Goal: Information Seeking & Learning: Check status

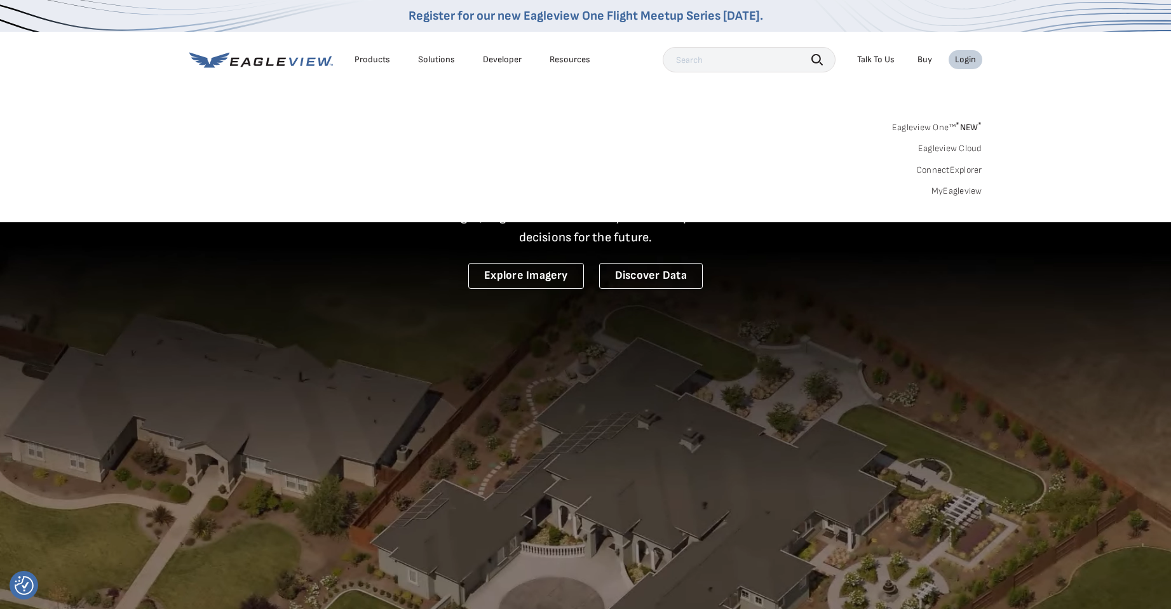
click at [964, 64] on div "Login" at bounding box center [965, 59] width 21 height 11
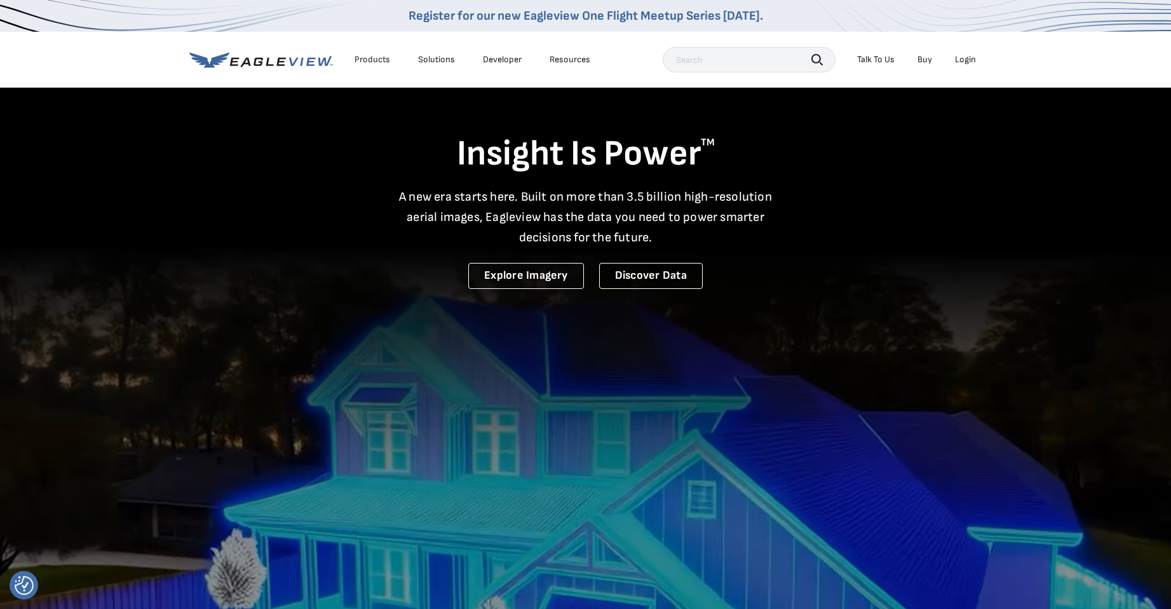
click at [966, 63] on div "Login" at bounding box center [965, 59] width 21 height 11
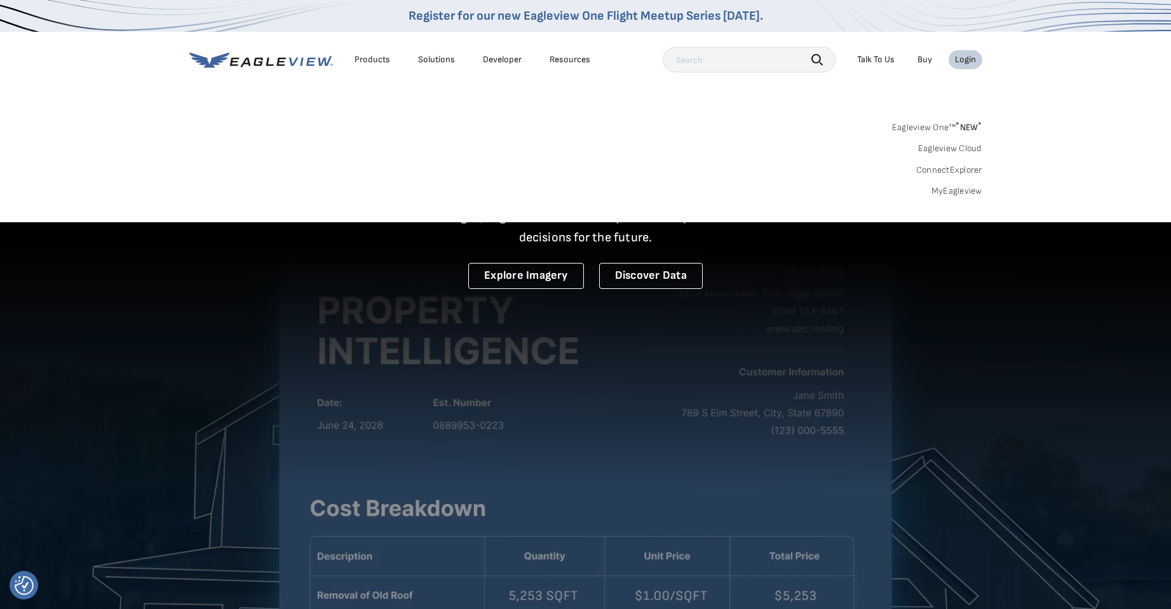
click at [925, 125] on link "Eagleview One™ * NEW *" at bounding box center [937, 125] width 90 height 15
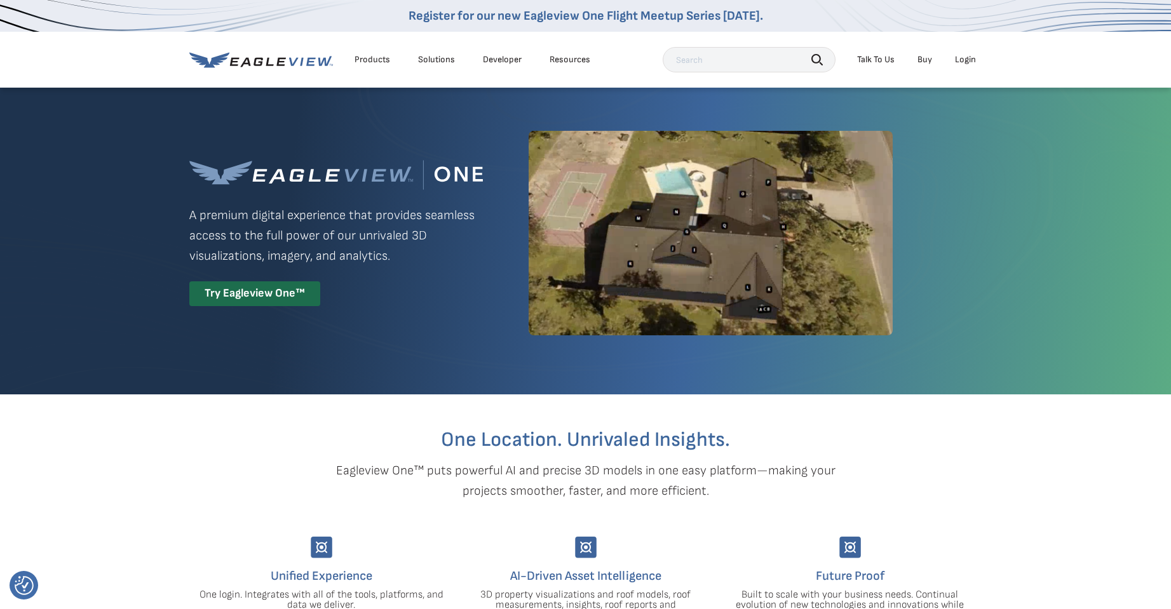
click at [970, 60] on div "Login" at bounding box center [965, 59] width 21 height 11
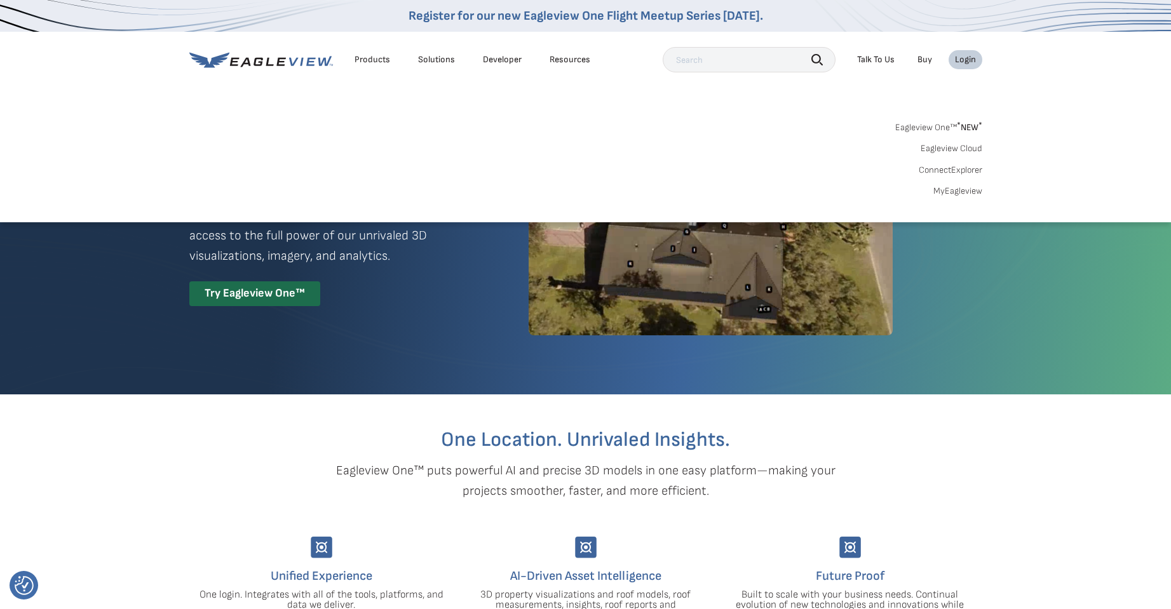
click at [963, 194] on link "MyEagleview" at bounding box center [958, 191] width 49 height 11
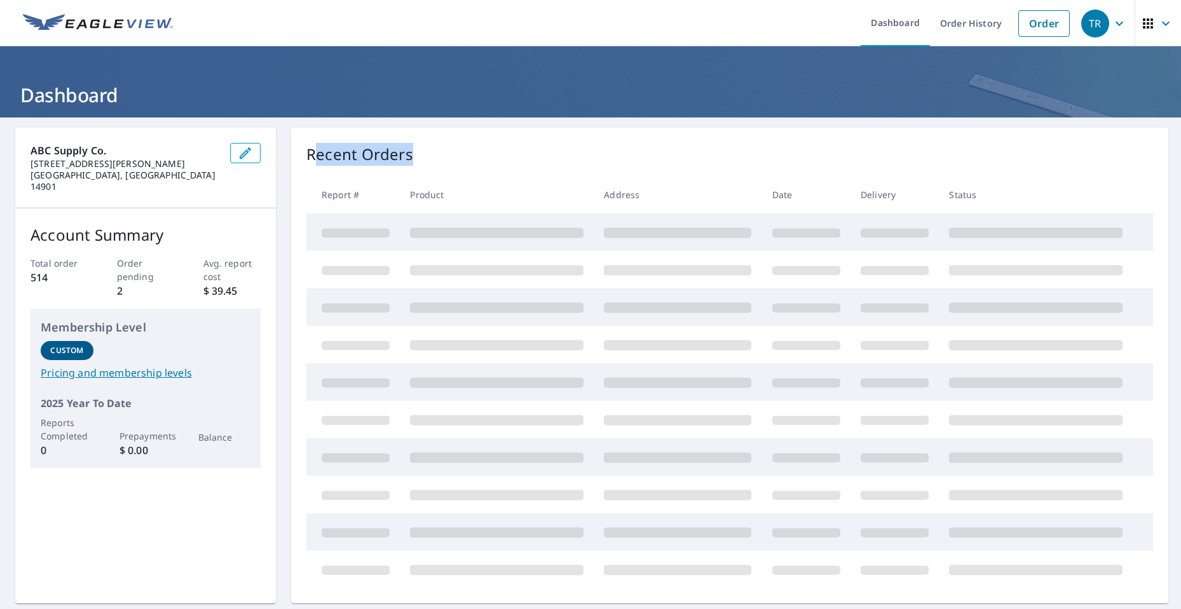
click at [467, 151] on div "Recent Orders" at bounding box center [729, 154] width 846 height 23
click at [450, 153] on div "Recent Orders" at bounding box center [729, 154] width 846 height 23
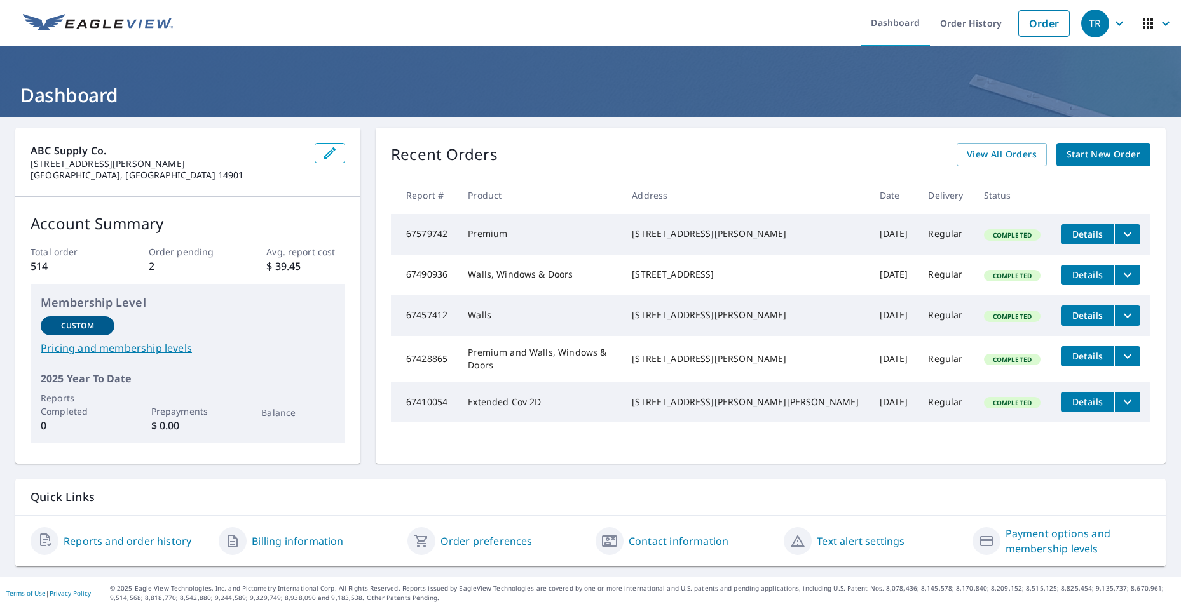
click at [688, 542] on link "Contact information" at bounding box center [679, 541] width 100 height 15
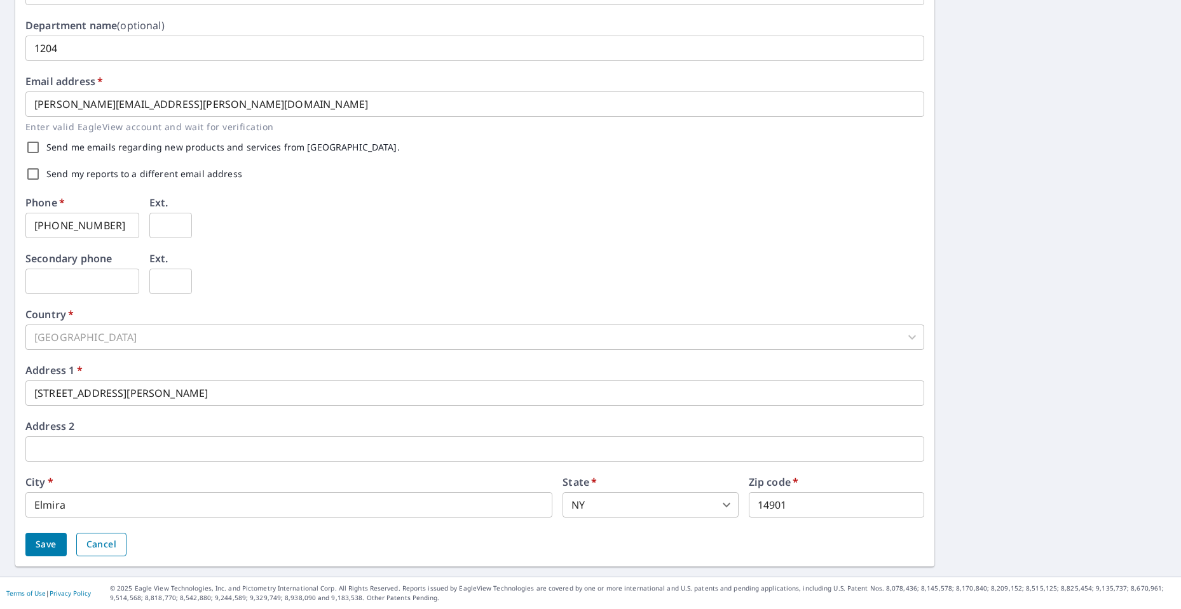
click at [112, 547] on span "Cancel" at bounding box center [101, 545] width 30 height 16
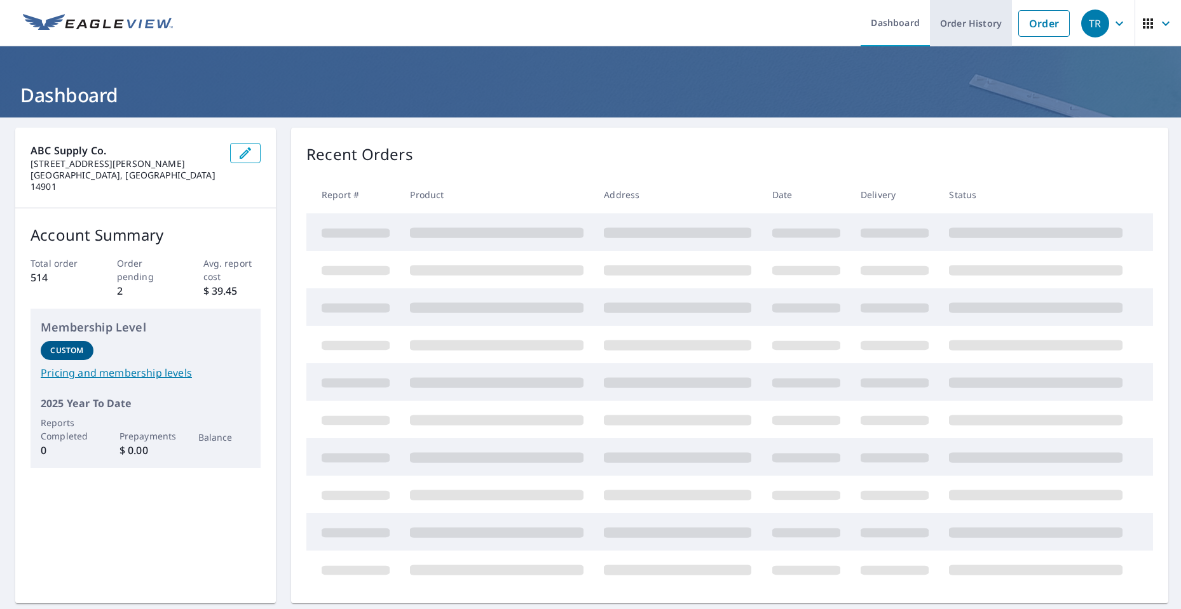
click at [949, 22] on link "Order History" at bounding box center [971, 23] width 82 height 46
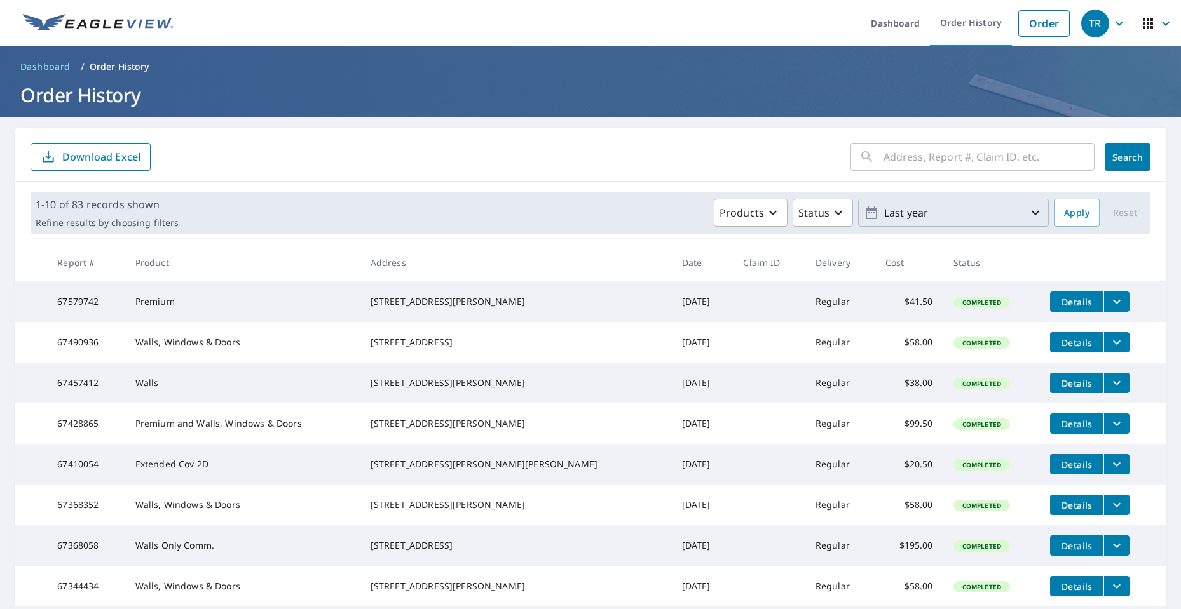
click at [934, 208] on p "Last year" at bounding box center [953, 213] width 149 height 22
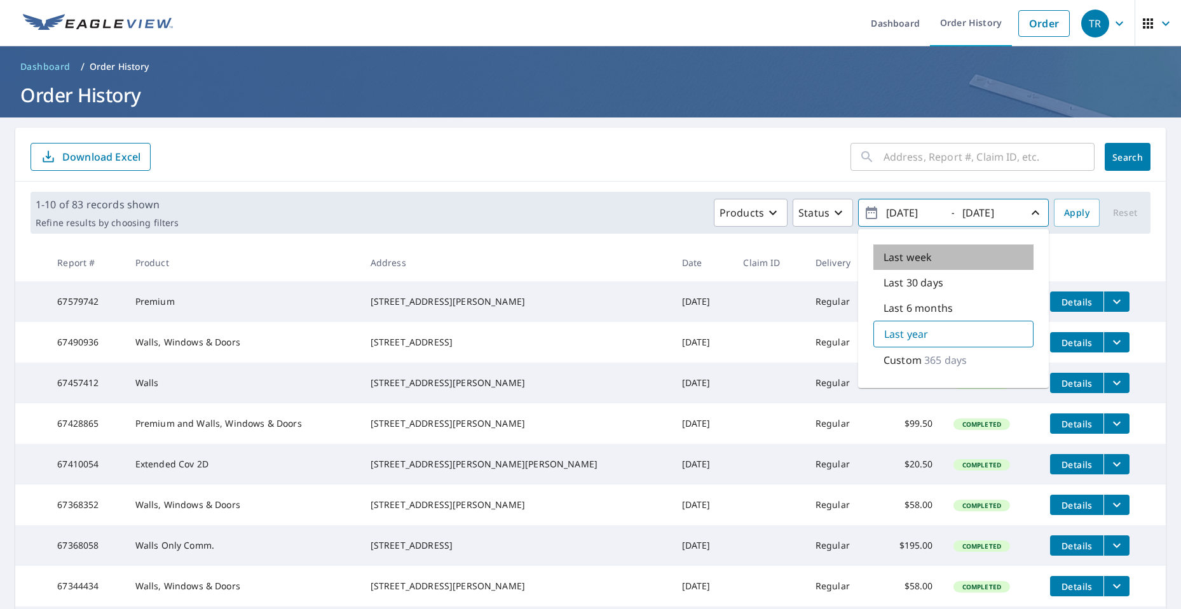
click at [911, 259] on p "Last week" at bounding box center [907, 257] width 48 height 15
type input "[DATE]"
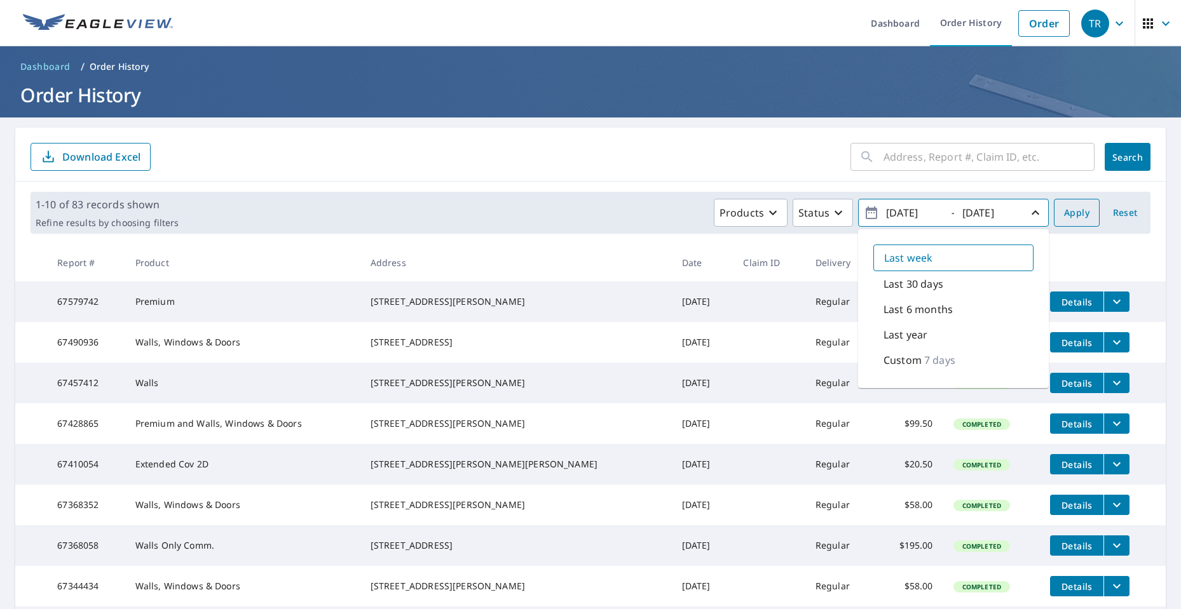
click at [1072, 212] on span "Apply" at bounding box center [1076, 213] width 25 height 16
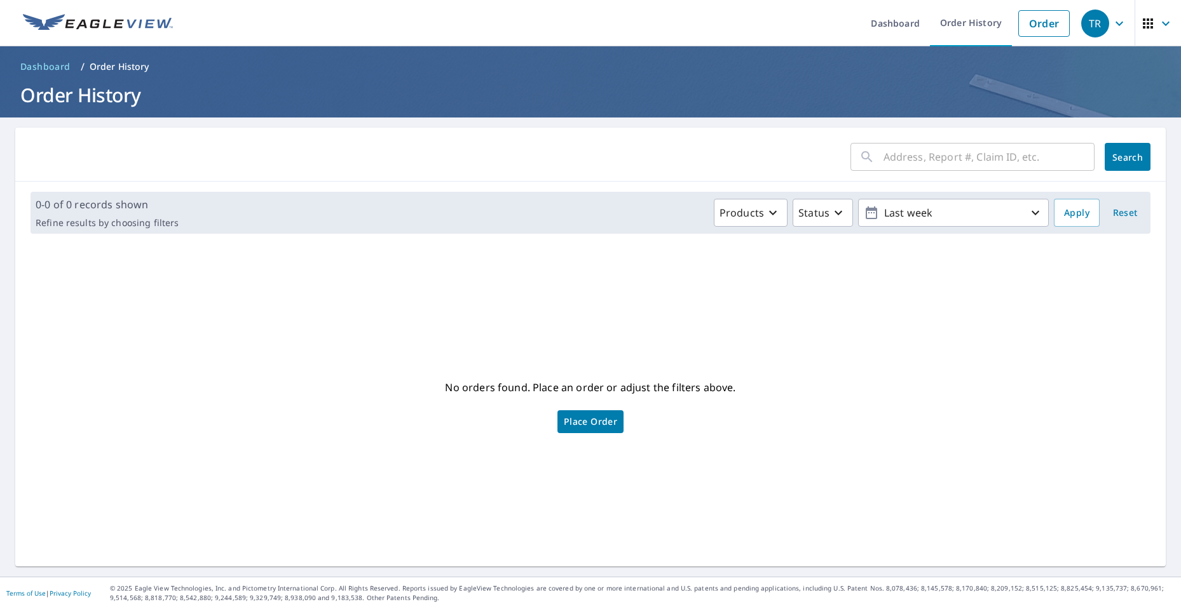
click at [51, 70] on span "Dashboard" at bounding box center [45, 66] width 50 height 13
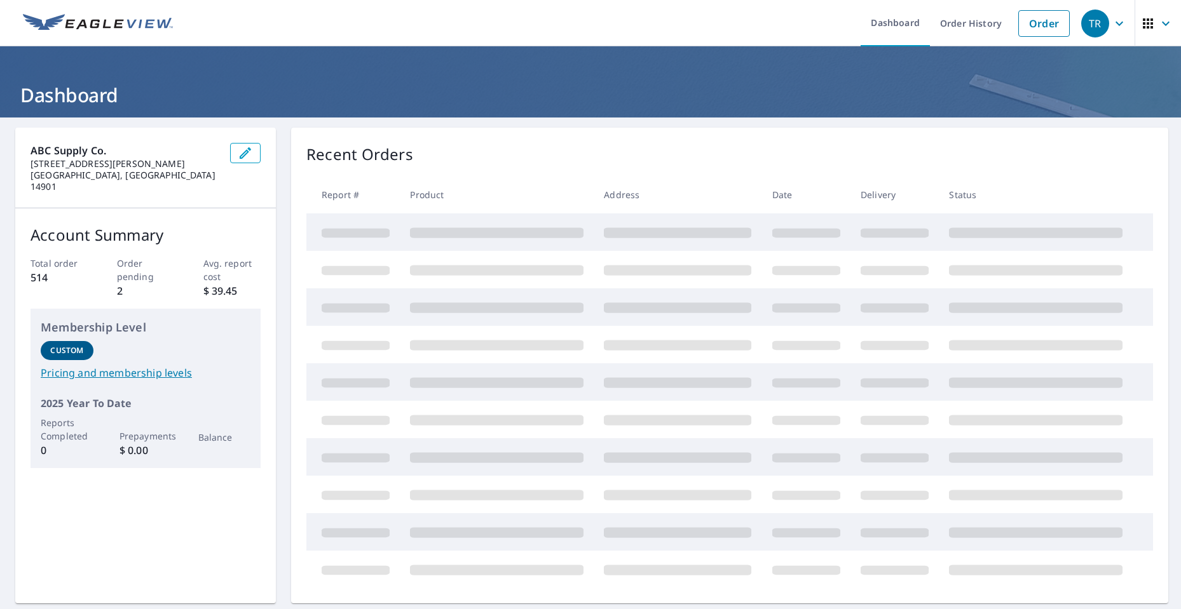
click at [113, 280] on div "Total order 514 Order pending 2 Avg. report cost $ 39.45" at bounding box center [146, 278] width 230 height 42
click at [123, 283] on p "2" at bounding box center [146, 290] width 58 height 15
click at [958, 24] on link "Order History" at bounding box center [971, 23] width 82 height 46
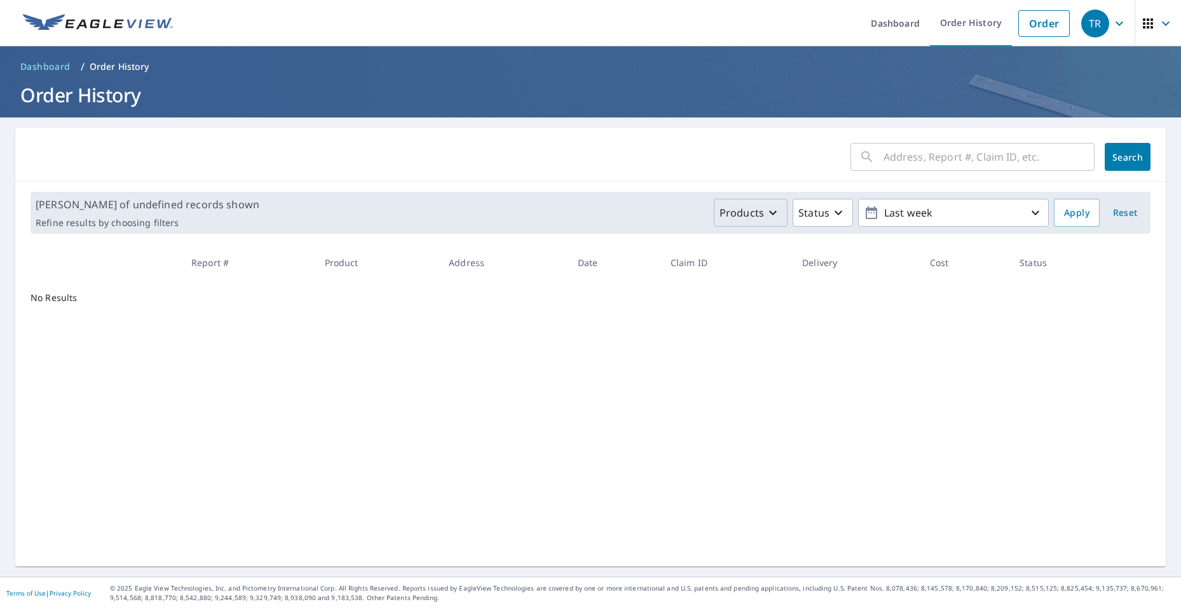
click at [751, 207] on p "Products" at bounding box center [741, 212] width 44 height 15
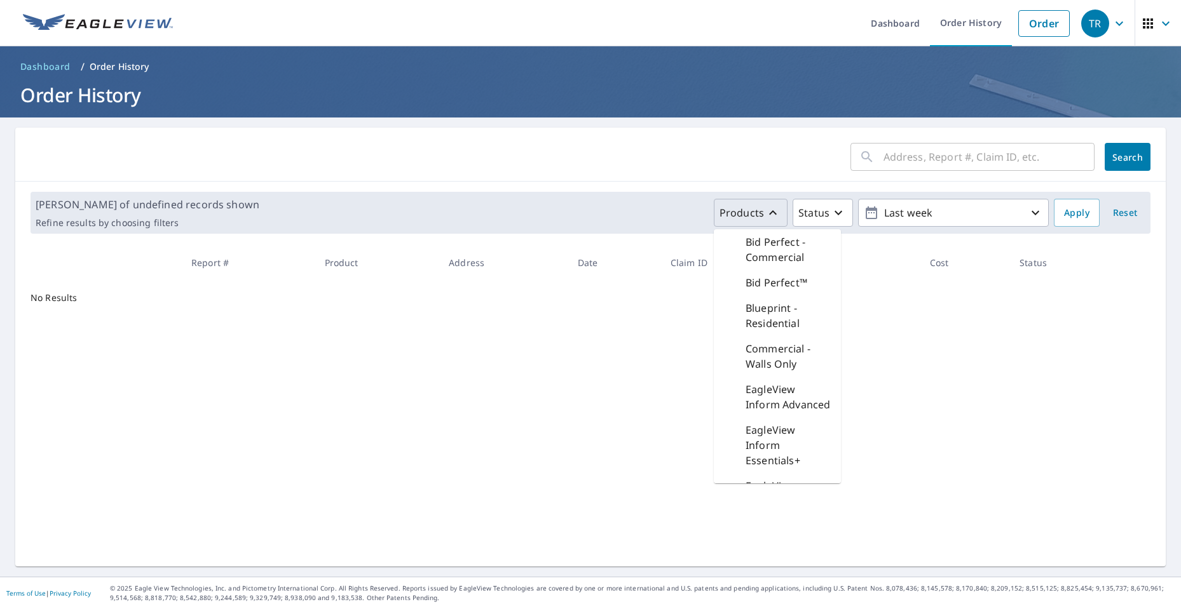
click at [765, 210] on icon "button" at bounding box center [772, 212] width 15 height 15
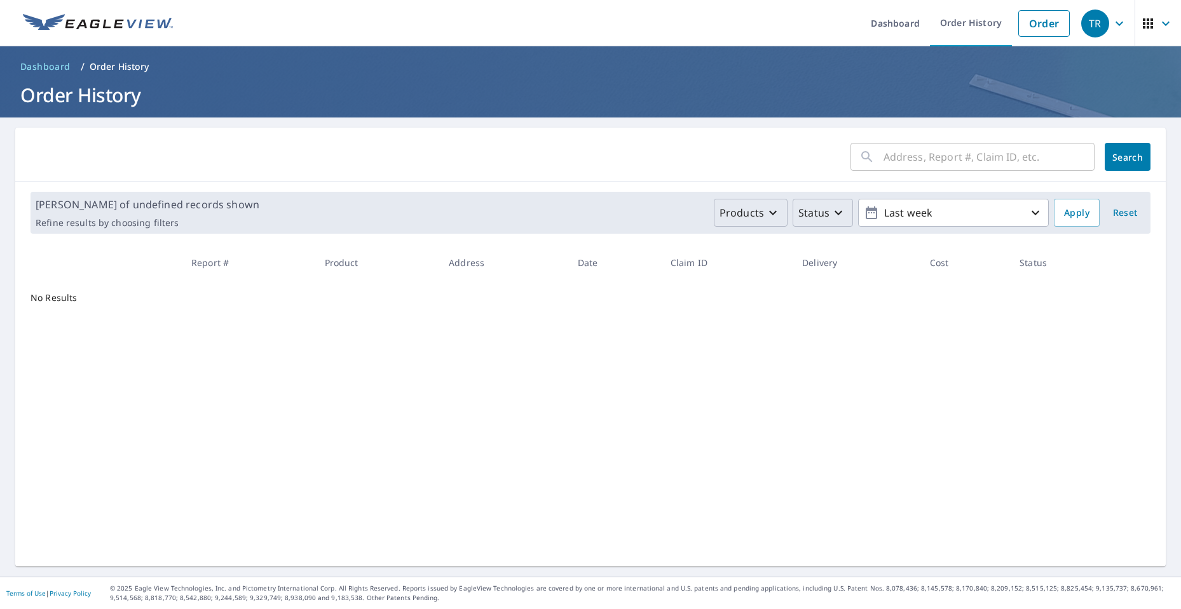
click at [812, 212] on p "Status" at bounding box center [813, 212] width 31 height 15
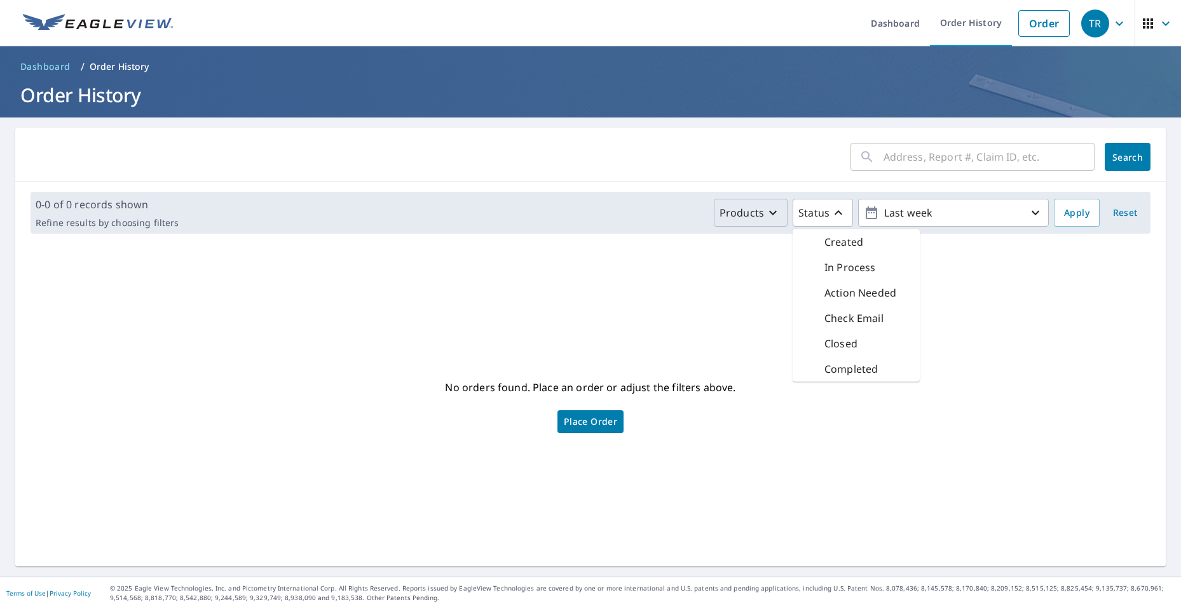
click at [869, 263] on div "In Process" at bounding box center [855, 267] width 127 height 25
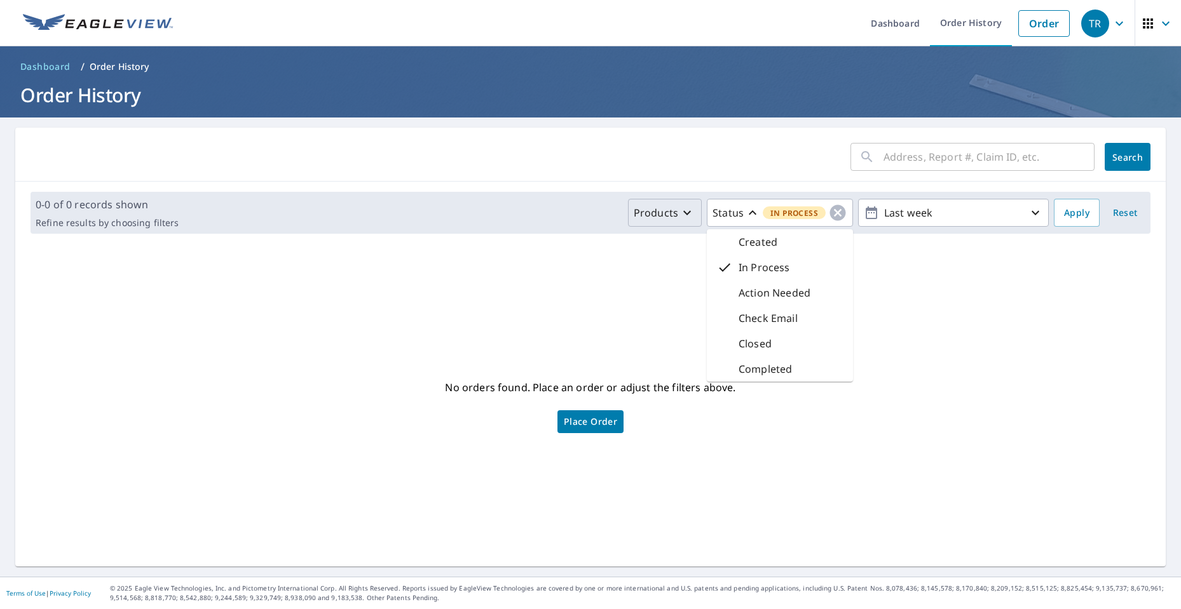
click at [904, 276] on div "No orders found. Place an order or adjust the filters above. Place Order" at bounding box center [590, 405] width 1130 height 302
click at [1082, 212] on button "Apply" at bounding box center [1077, 213] width 46 height 28
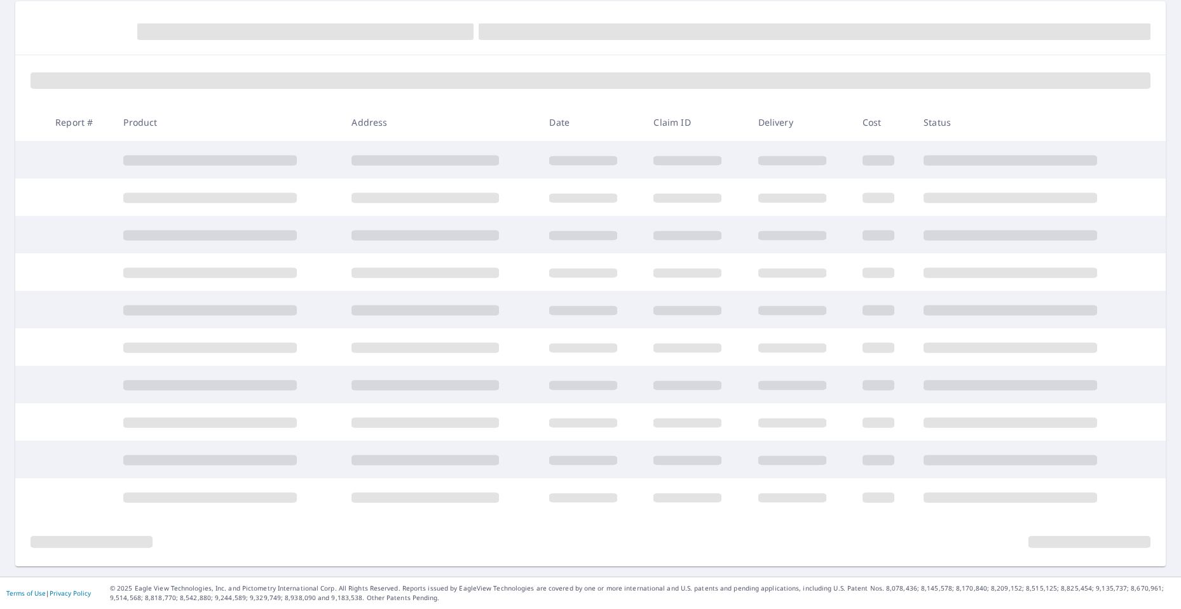
scroll to position [86, 0]
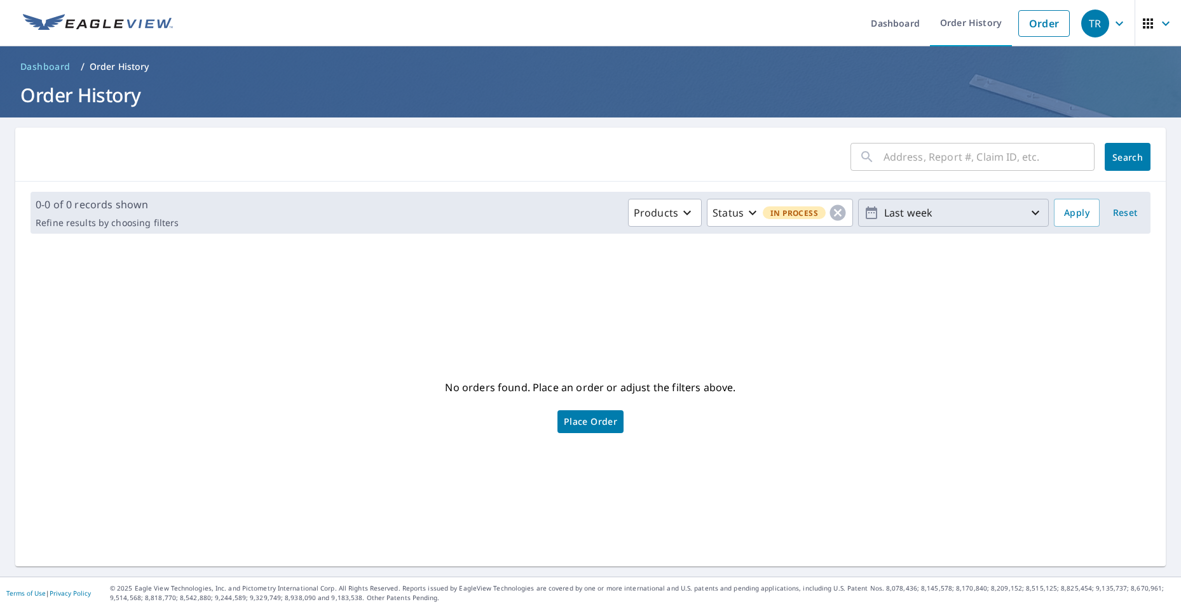
click at [1022, 205] on span "Last week" at bounding box center [953, 213] width 179 height 22
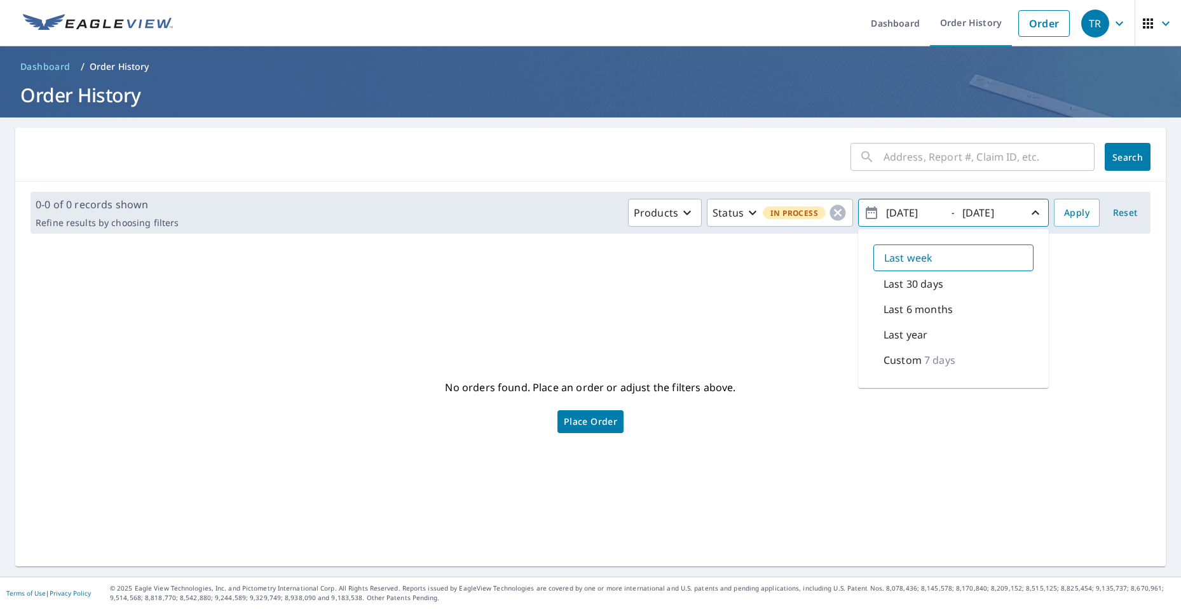
click at [956, 336] on div "Last year" at bounding box center [953, 334] width 160 height 25
type input "[DATE]"
click at [1073, 199] on button "Apply" at bounding box center [1077, 213] width 46 height 28
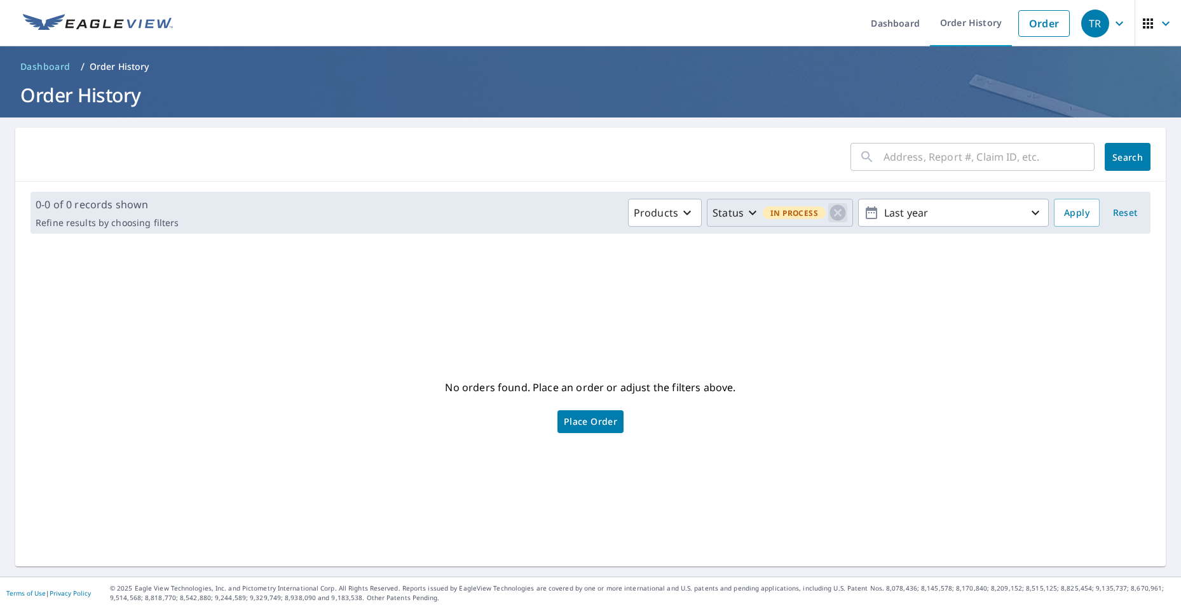
click at [828, 211] on icon "button" at bounding box center [837, 212] width 19 height 19
click at [1146, 22] on span "button" at bounding box center [1158, 23] width 36 height 31
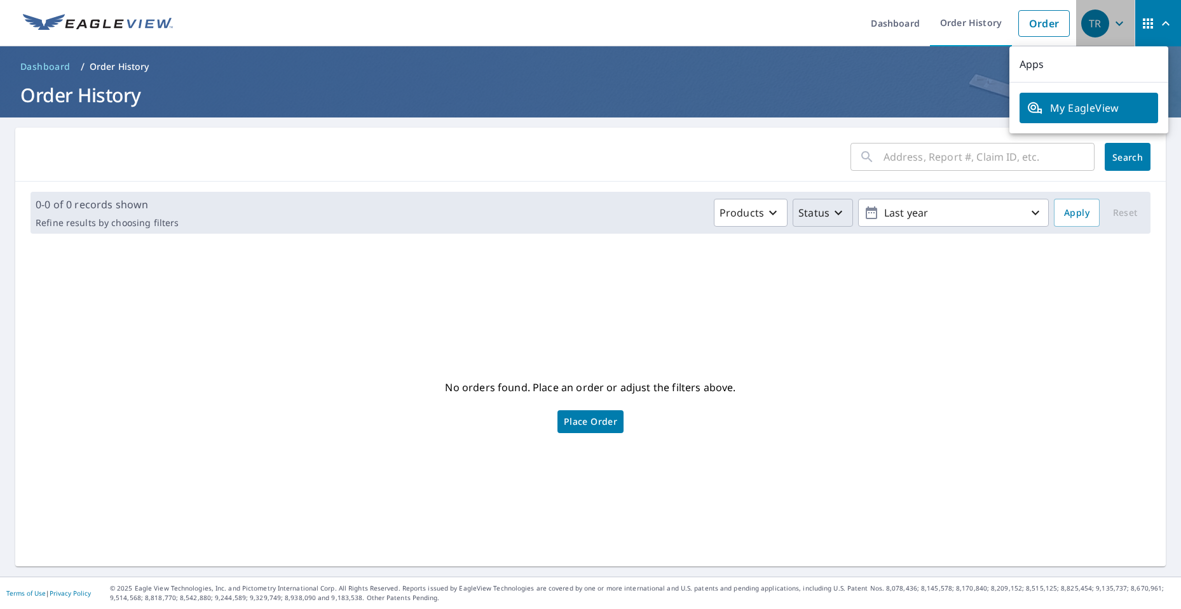
click at [1085, 17] on div "TR" at bounding box center [1095, 24] width 28 height 28
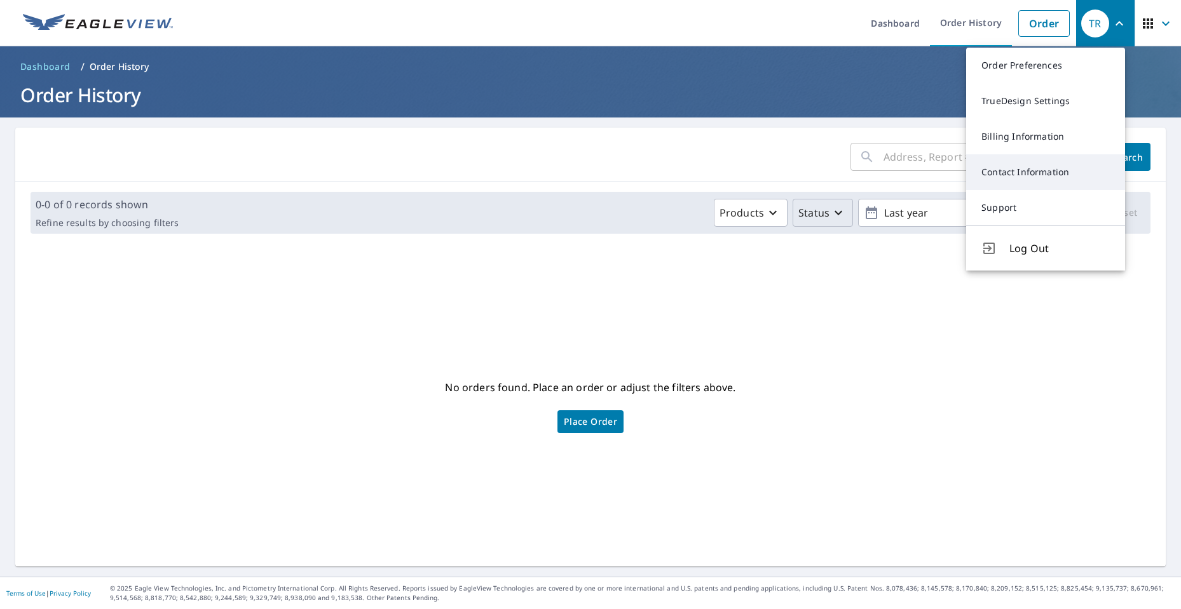
click at [1063, 172] on link "Contact Information" at bounding box center [1045, 172] width 159 height 36
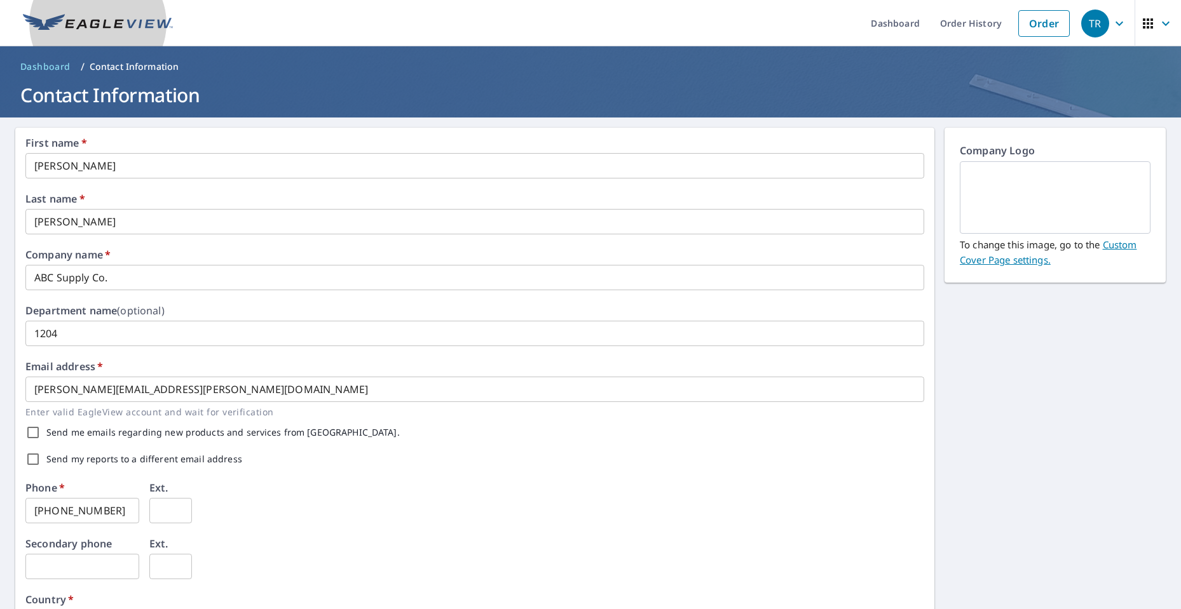
click at [139, 24] on img at bounding box center [98, 23] width 150 height 19
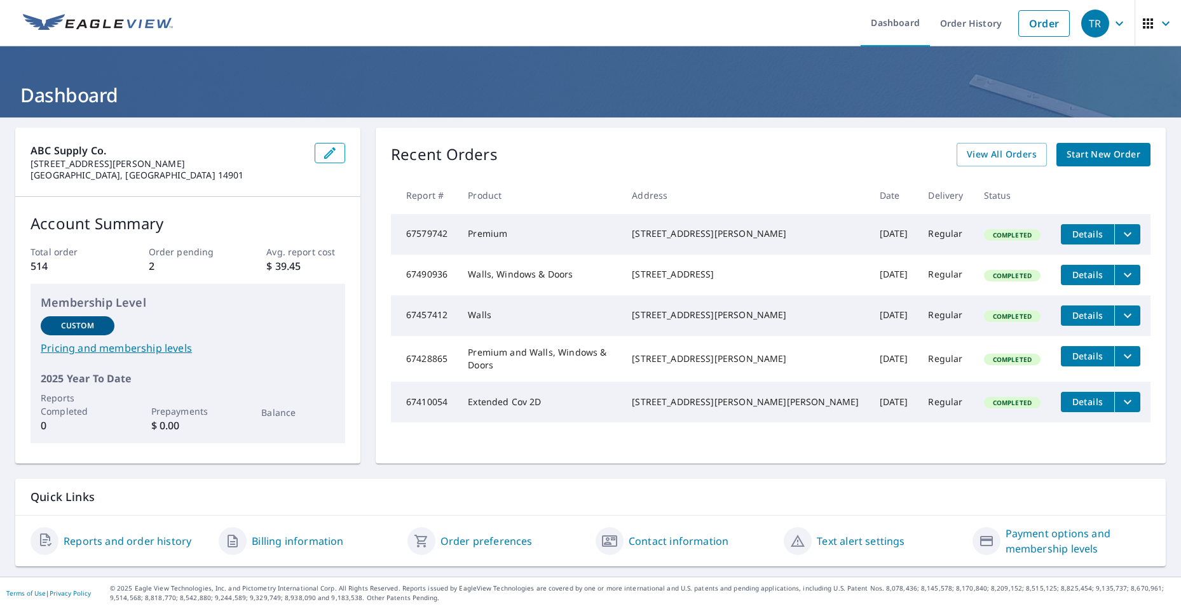
click at [1101, 27] on span "TR" at bounding box center [1105, 23] width 48 height 31
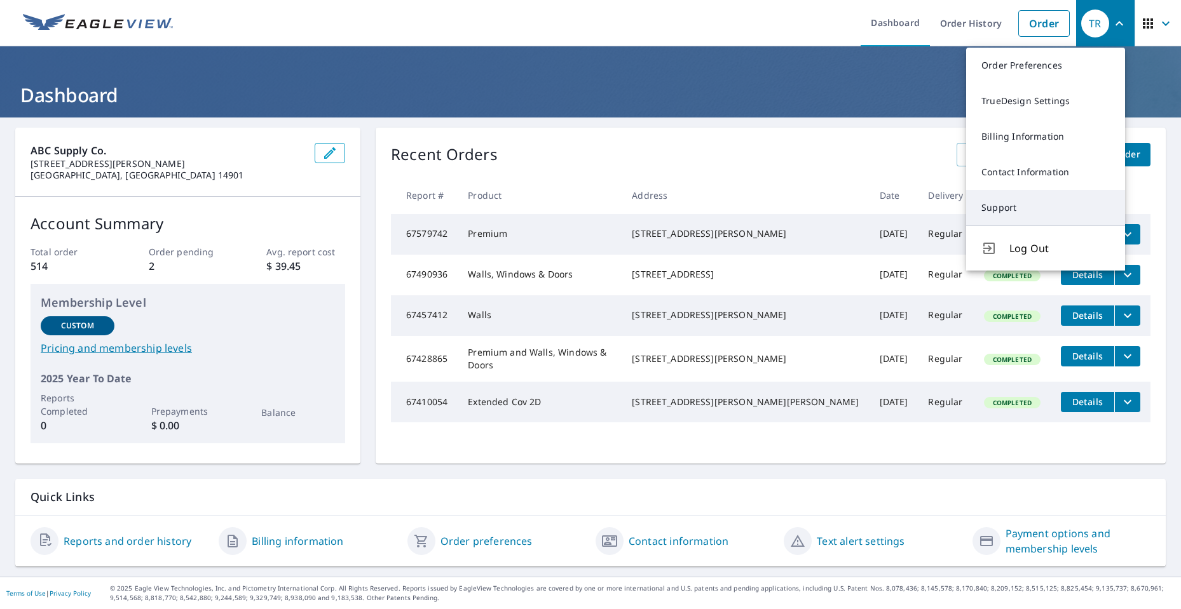
click at [1028, 209] on link "Support" at bounding box center [1045, 208] width 159 height 36
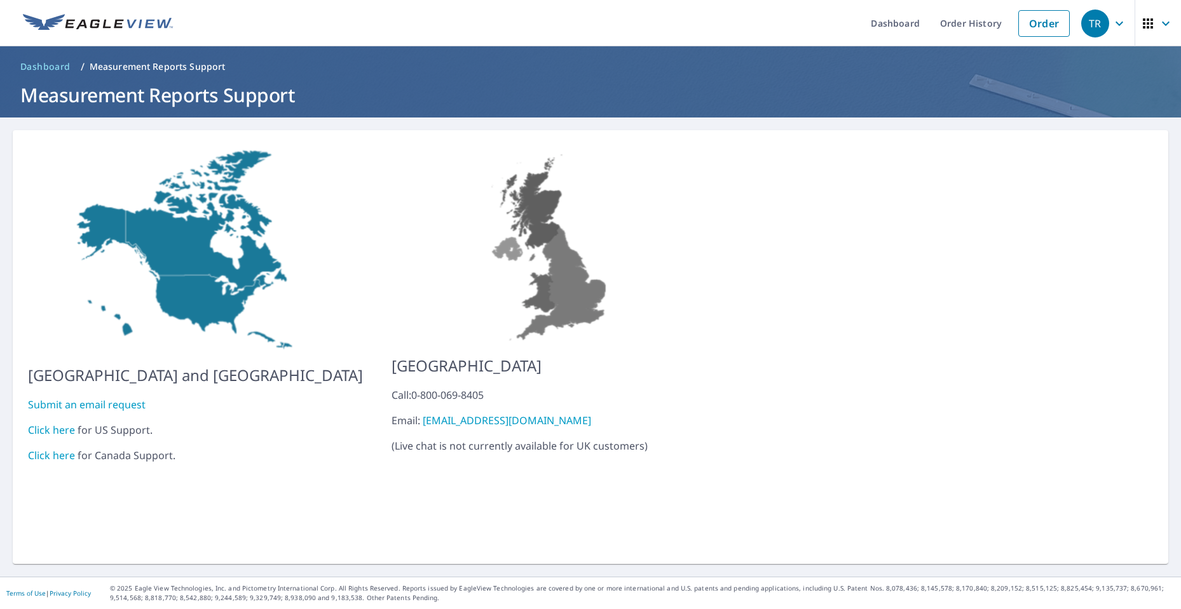
click at [62, 423] on link "Click here" at bounding box center [51, 430] width 47 height 14
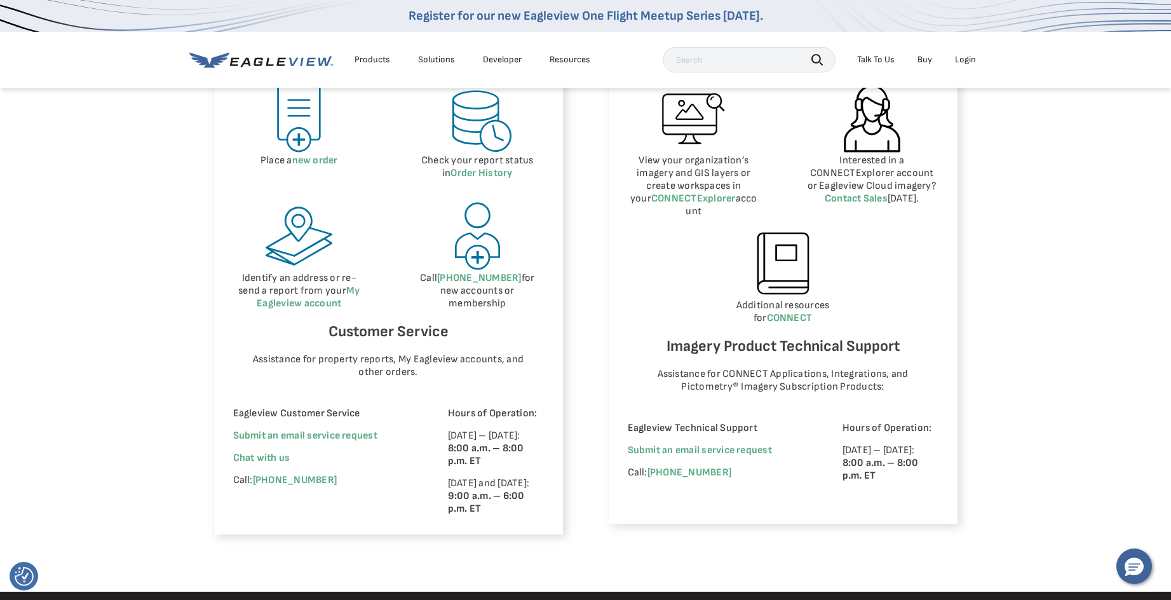
scroll to position [635, 0]
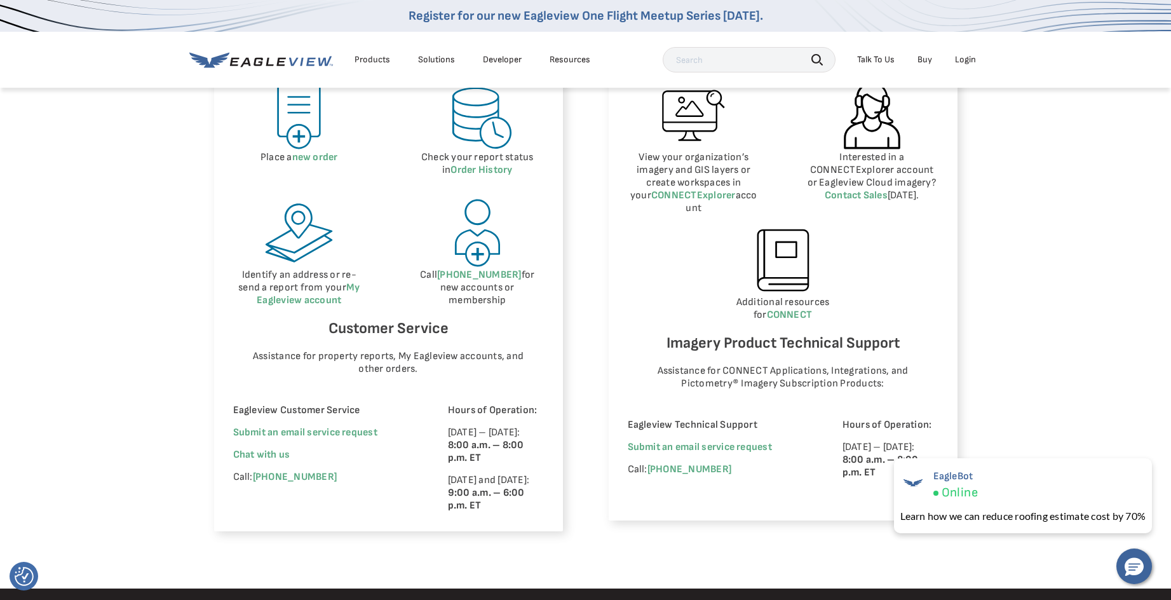
click at [580, 294] on div "Eagleview Property Reports Place a new order Check your report status in Order …" at bounding box center [586, 278] width 744 height 505
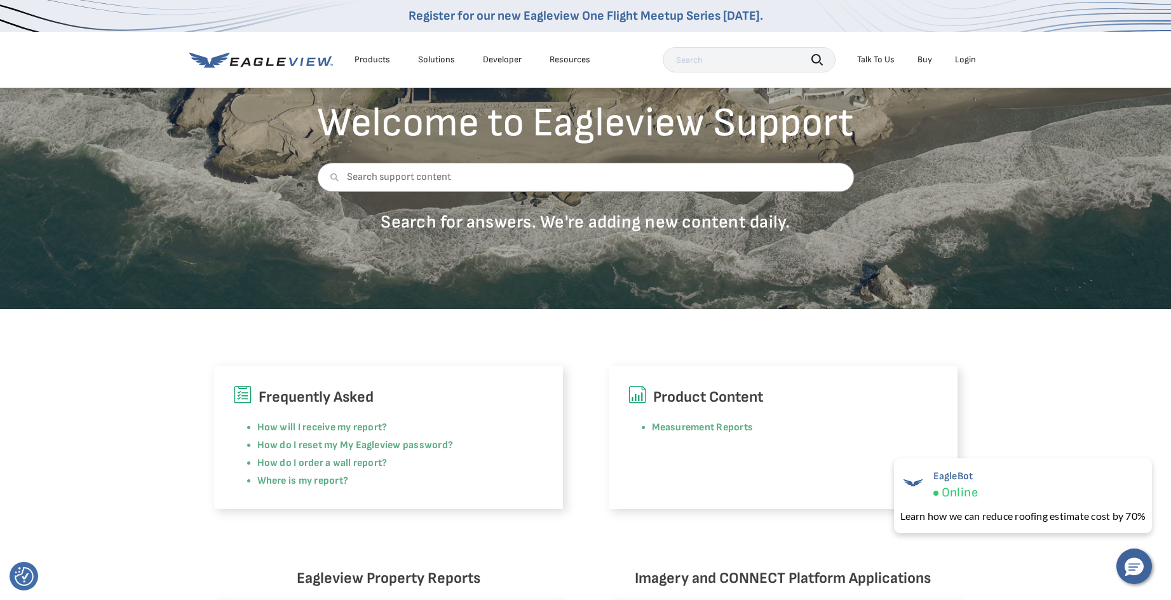
scroll to position [0, 0]
